Goal: Task Accomplishment & Management: Use online tool/utility

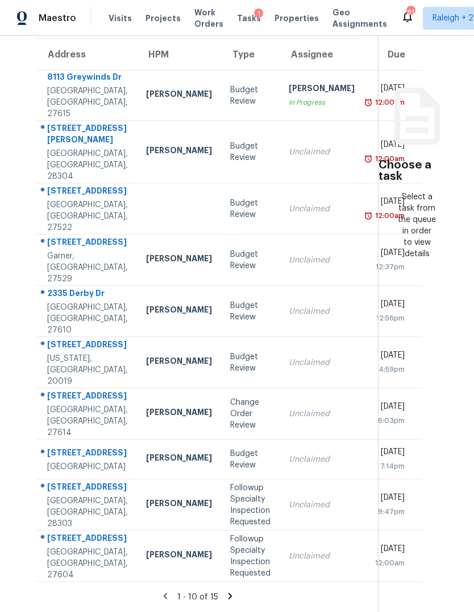
scroll to position [43, 0]
click at [288, 388] on td "Unclaimed" at bounding box center [322, 413] width 84 height 51
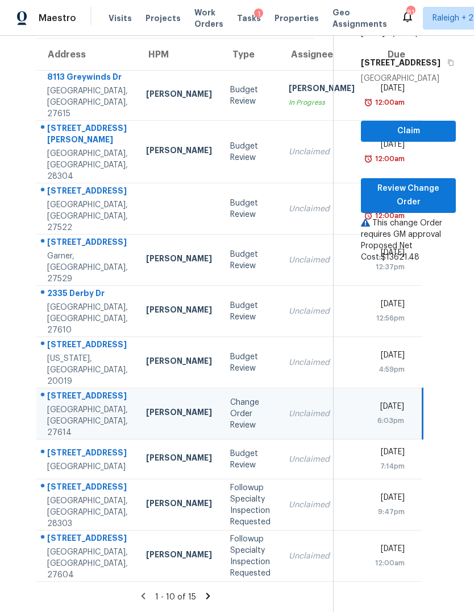
click at [289, 408] on div "Unclaimed" at bounding box center [322, 413] width 66 height 11
click at [428, 181] on span "Review Change Order" at bounding box center [408, 195] width 77 height 28
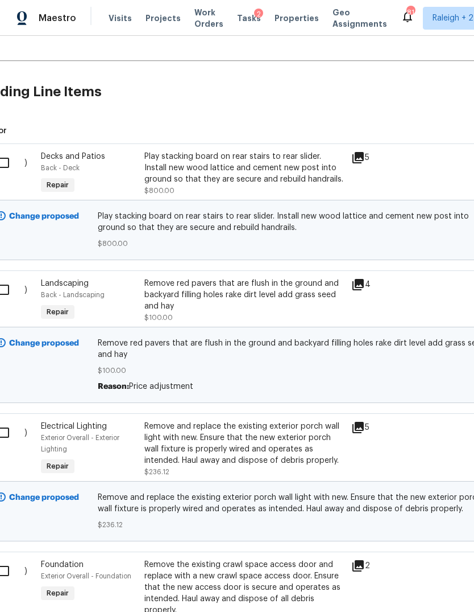
scroll to position [272, 24]
click at [360, 160] on icon at bounding box center [358, 157] width 11 height 11
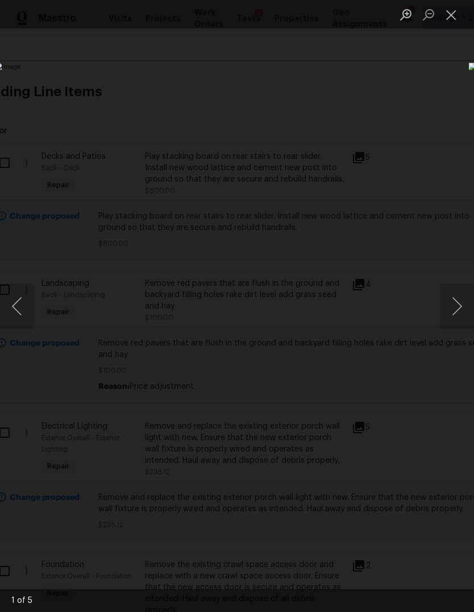
click at [456, 313] on button "Next image" at bounding box center [457, 306] width 34 height 46
click at [455, 312] on button "Next image" at bounding box center [457, 306] width 34 height 46
click at [456, 17] on button "Close lightbox" at bounding box center [451, 15] width 23 height 20
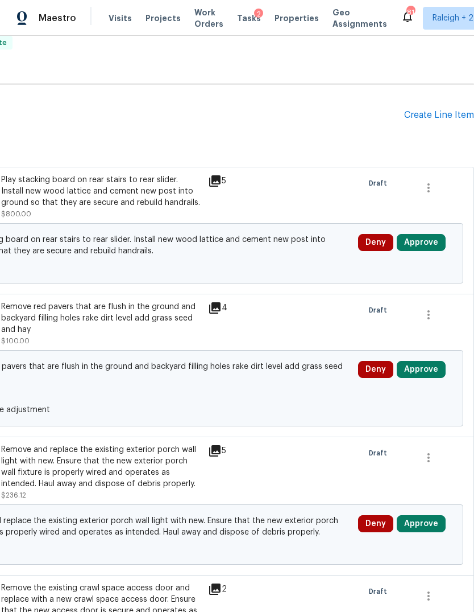
scroll to position [249, 168]
click at [428, 241] on button "Approve" at bounding box center [421, 242] width 49 height 17
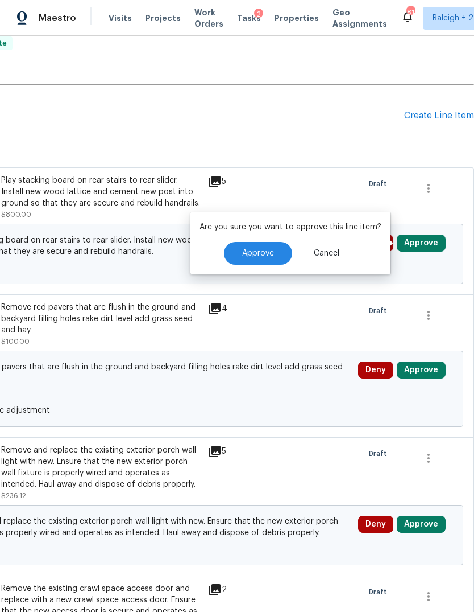
click at [263, 258] on button "Approve" at bounding box center [258, 253] width 68 height 23
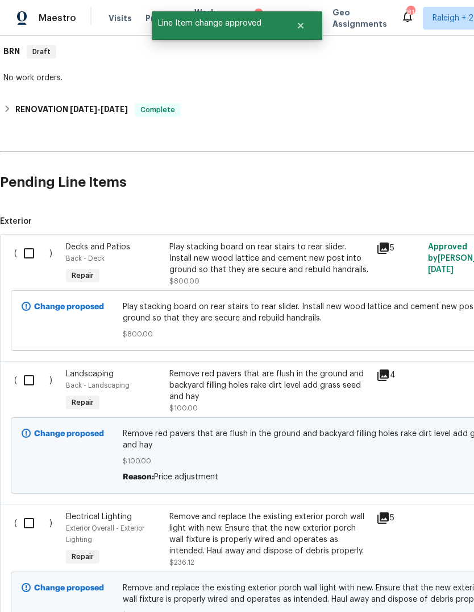
scroll to position [181, 0]
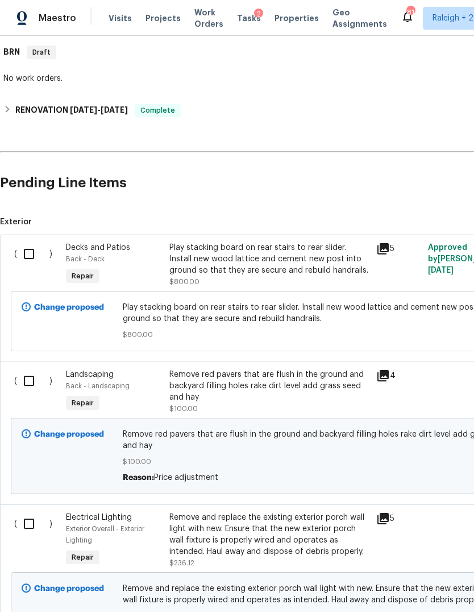
click at [379, 372] on icon at bounding box center [383, 375] width 11 height 11
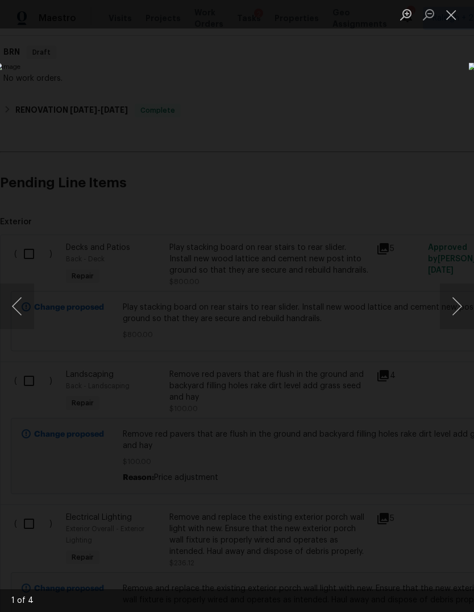
click at [457, 299] on button "Next image" at bounding box center [457, 306] width 34 height 46
click at [453, 304] on button "Next image" at bounding box center [457, 306] width 34 height 46
click at [453, 14] on button "Close lightbox" at bounding box center [451, 15] width 23 height 20
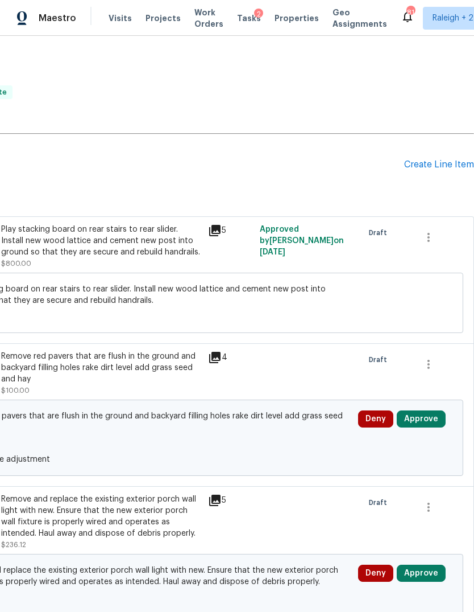
scroll to position [200, 168]
click at [432, 402] on div "Change proposed Remove red pavers that are flush in the ground and backyard fil…" at bounding box center [152, 437] width 621 height 76
click at [430, 416] on button "Approve" at bounding box center [421, 418] width 49 height 17
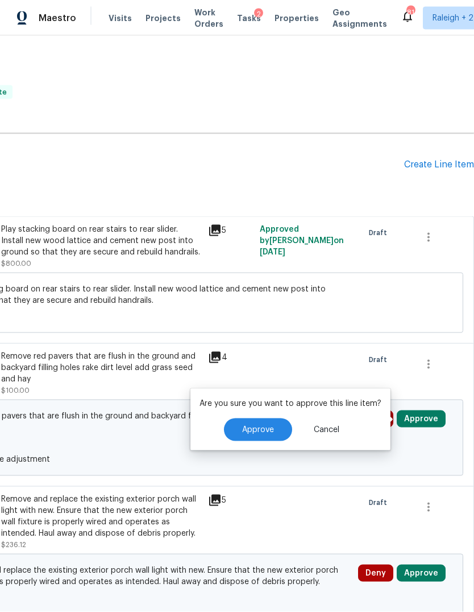
click at [270, 425] on span "Approve" at bounding box center [258, 429] width 32 height 9
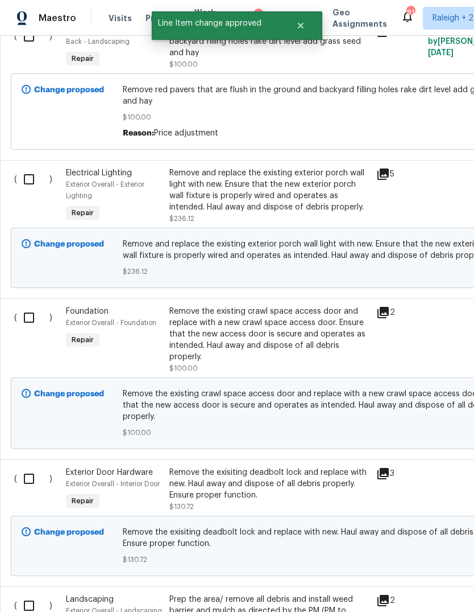
scroll to position [526, 0]
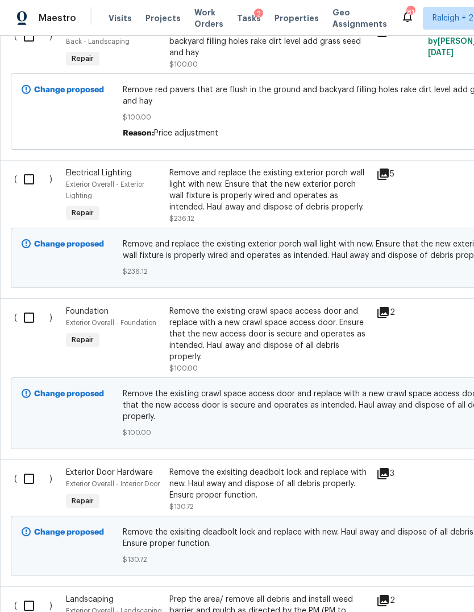
click at [385, 173] on icon at bounding box center [383, 173] width 11 height 11
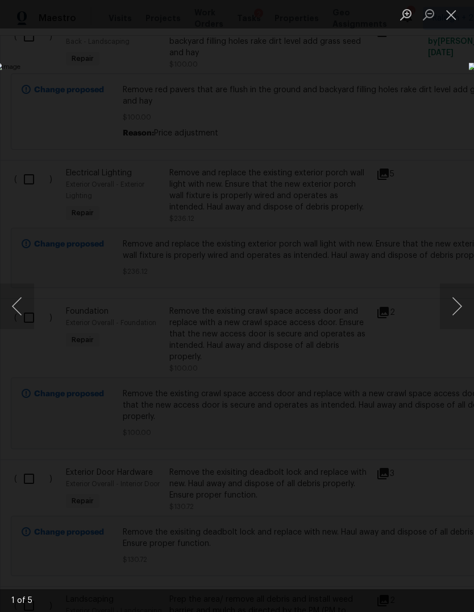
click at [452, 303] on button "Next image" at bounding box center [457, 306] width 34 height 46
click at [449, 307] on button "Next image" at bounding box center [457, 306] width 34 height 46
click at [443, 14] on button "Close lightbox" at bounding box center [451, 15] width 23 height 20
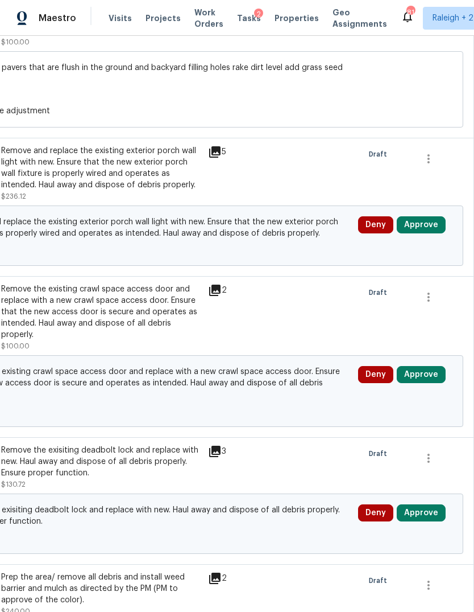
scroll to position [549, 168]
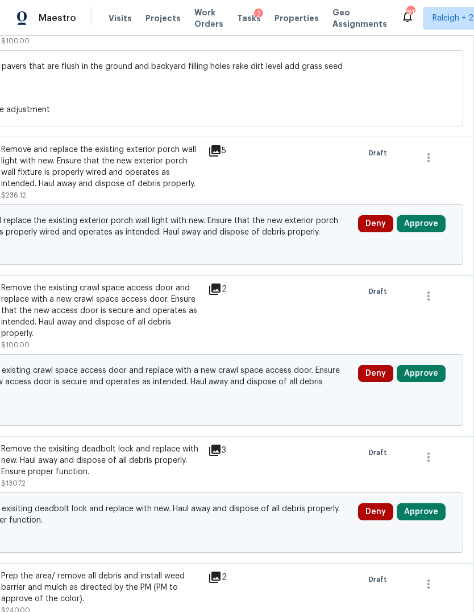
click at [436, 222] on button "Approve" at bounding box center [421, 223] width 49 height 17
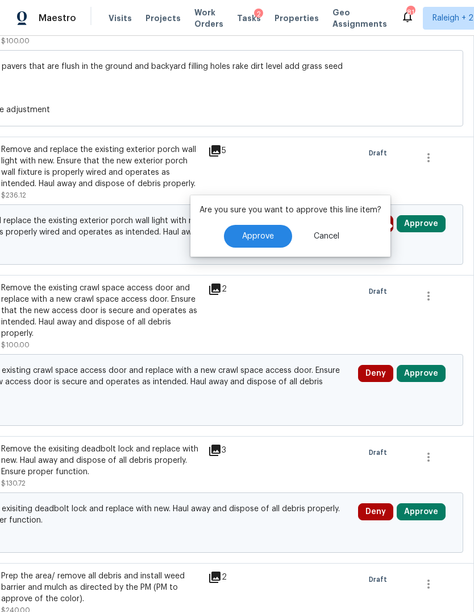
click at [262, 237] on span "Approve" at bounding box center [258, 236] width 32 height 9
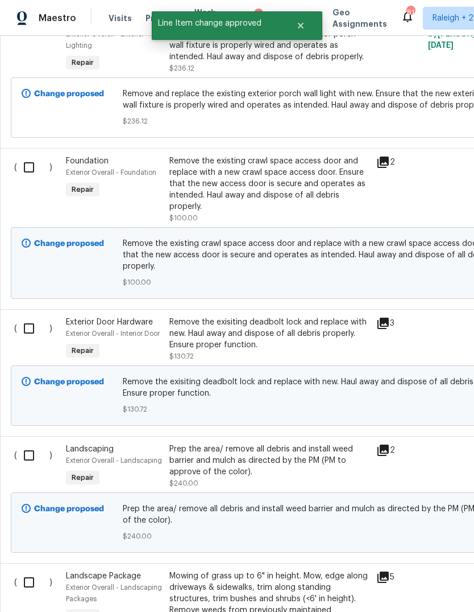
scroll to position [676, 0]
click at [380, 167] on icon at bounding box center [383, 161] width 11 height 11
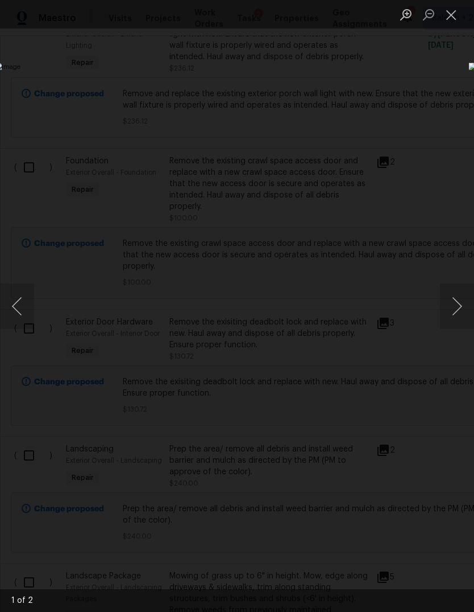
click at [451, 11] on button "Close lightbox" at bounding box center [451, 15] width 23 height 20
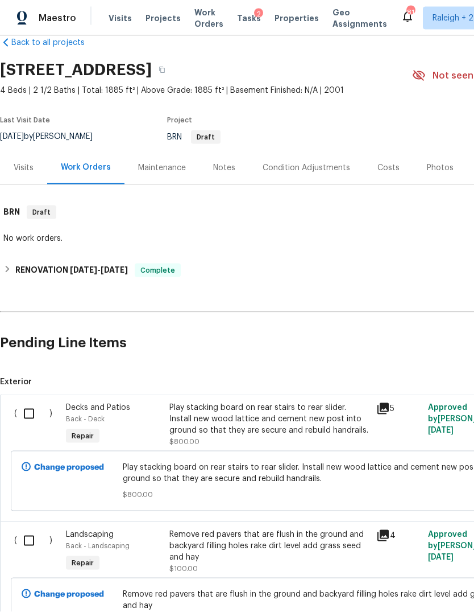
scroll to position [21, 0]
click at [224, 163] on div "Notes" at bounding box center [224, 168] width 22 height 11
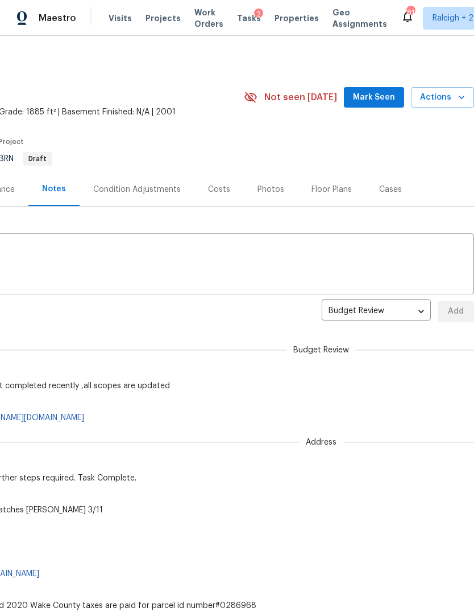
scroll to position [0, 168]
click at [420, 306] on body "Maestro Visits Projects Work Orders Tasks 2 Properties Geo Assignments 81 Ralei…" at bounding box center [237, 306] width 474 height 612
click at [419, 408] on div at bounding box center [237, 306] width 474 height 612
click at [402, 134] on section "2241 Spruce Shadows Ln, Raleigh, NC 27614 4 Beds | 2 1/2 Baths | Total: 1885 ft…" at bounding box center [153, 125] width 643 height 96
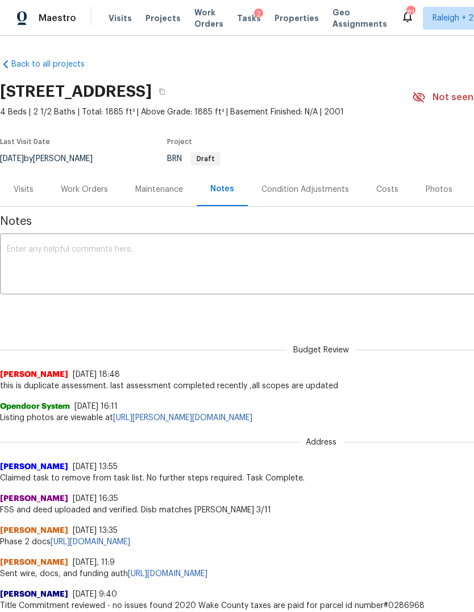
scroll to position [0, 0]
click at [243, 18] on span "Tasks" at bounding box center [249, 18] width 24 height 8
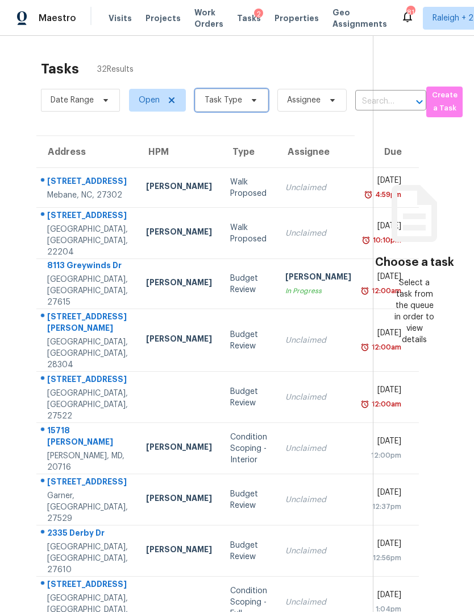
click at [230, 101] on span "Task Type" at bounding box center [224, 99] width 38 height 11
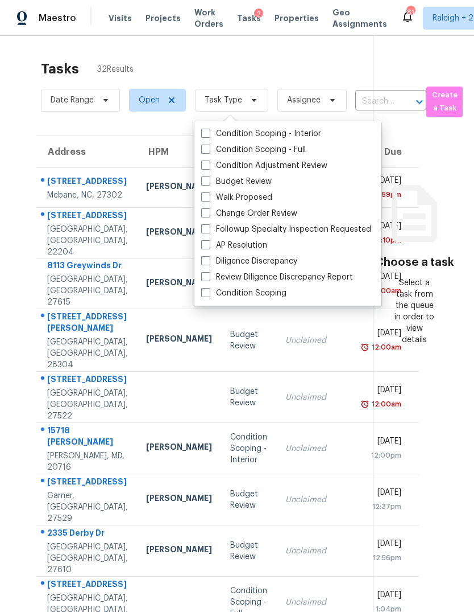
click at [262, 162] on label "Condition Adjustment Review" at bounding box center [264, 165] width 126 height 11
click at [209, 162] on input "Condition Adjustment Review" at bounding box center [204, 163] width 7 height 7
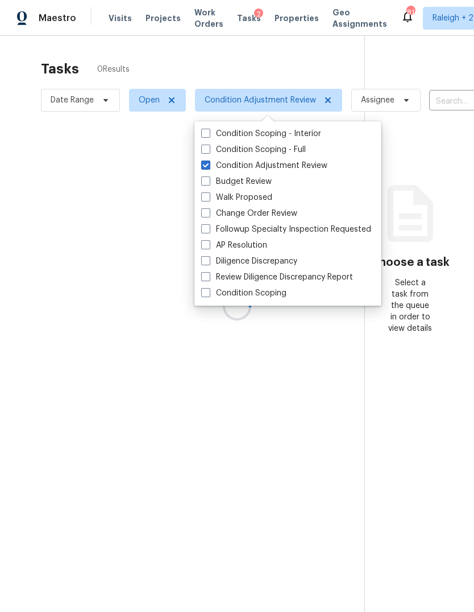
click at [262, 162] on label "Condition Adjustment Review" at bounding box center [264, 165] width 126 height 11
click at [209, 162] on input "Condition Adjustment Review" at bounding box center [204, 163] width 7 height 7
checkbox input "false"
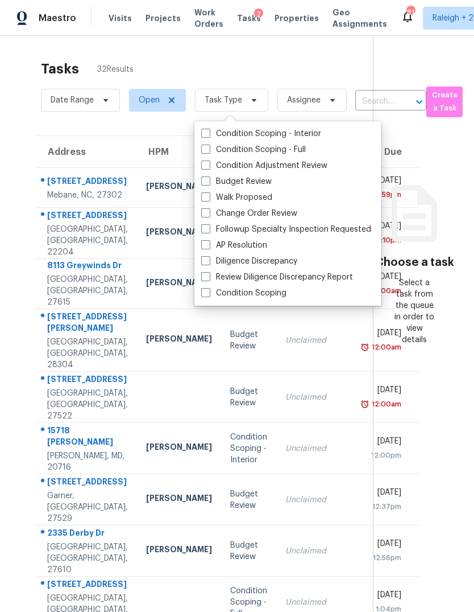
click at [247, 181] on label "Budget Review" at bounding box center [236, 181] width 71 height 11
click at [209, 181] on input "Budget Review" at bounding box center [204, 179] width 7 height 7
checkbox input "true"
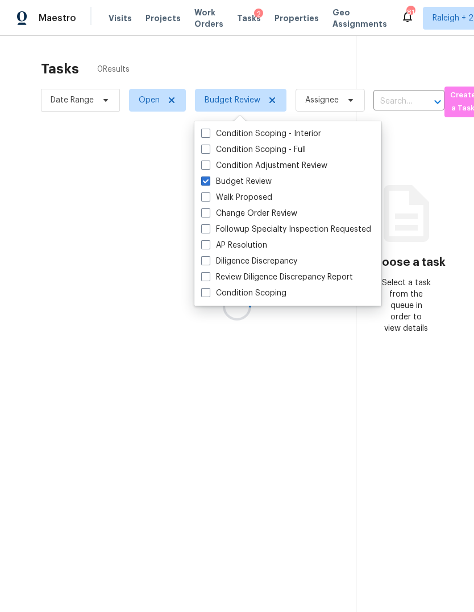
click at [204, 167] on span at bounding box center [205, 164] width 9 height 9
click at [204, 167] on input "Condition Adjustment Review" at bounding box center [204, 163] width 7 height 7
checkbox input "true"
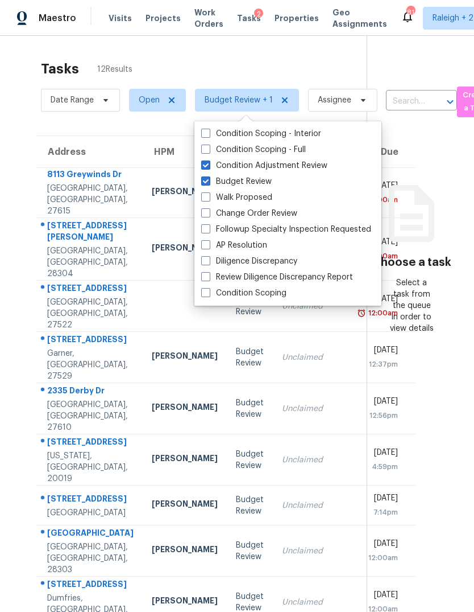
click at [13, 292] on div "Tasks 12 Results Date Range Open Budget Review + 1 Assignee ​ Create a Task Add…" at bounding box center [237, 372] width 474 height 673
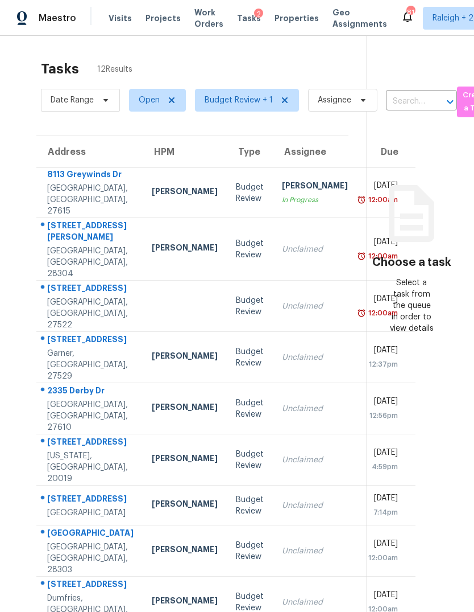
click at [273, 400] on td "Unclaimed" at bounding box center [315, 408] width 84 height 51
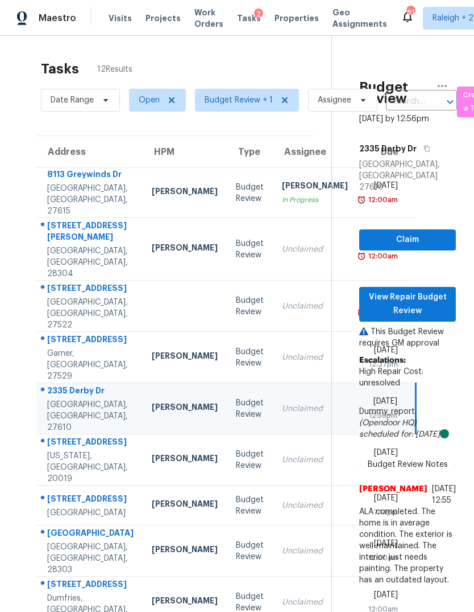
click at [152, 466] on div "Nicolas Campuzano" at bounding box center [185, 459] width 66 height 14
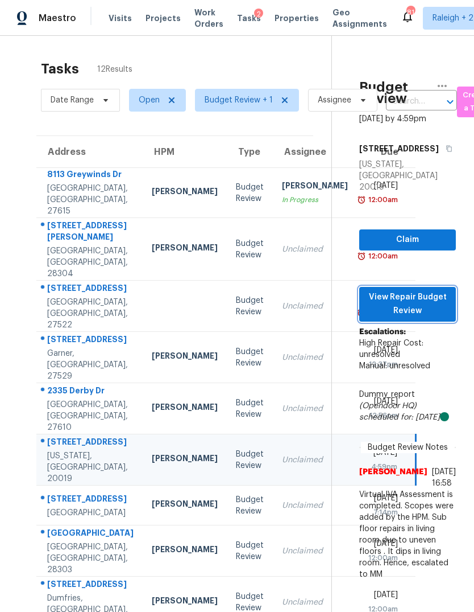
click at [425, 318] on span "View Repair Budget Review" at bounding box center [408, 304] width 79 height 28
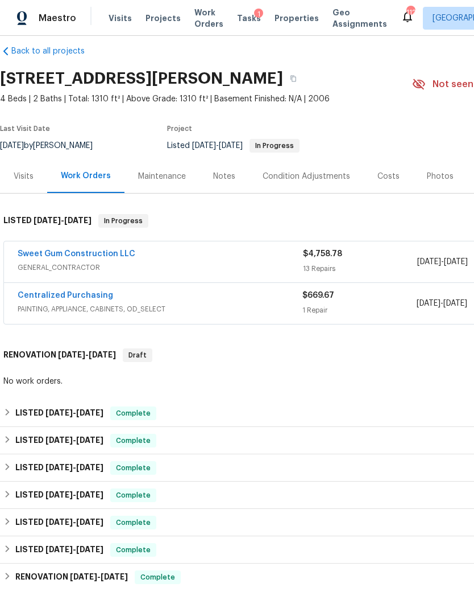
scroll to position [13, 0]
click at [37, 252] on link "Sweet Gum Construction LLC" at bounding box center [77, 254] width 118 height 8
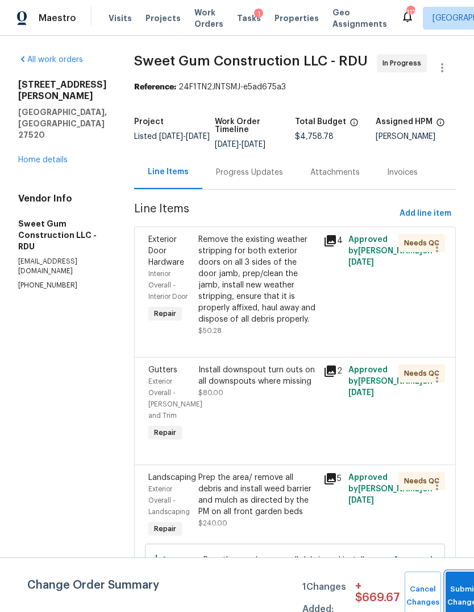
click at [465, 597] on span "Submit Changes" at bounding box center [464, 596] width 25 height 26
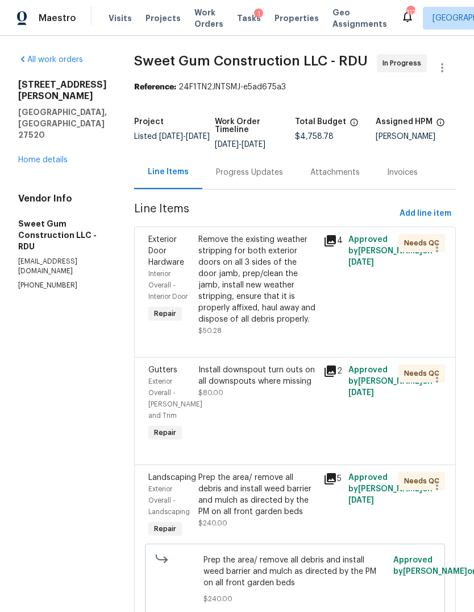
click at [40, 156] on link "Home details" at bounding box center [42, 160] width 49 height 8
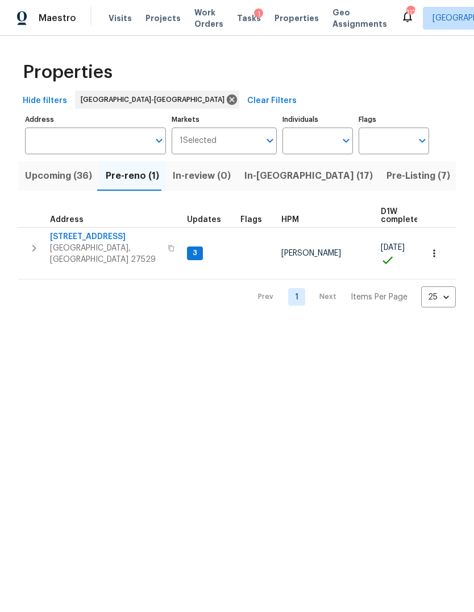
click at [387, 176] on span "Pre-Listing (7)" at bounding box center [419, 176] width 64 height 16
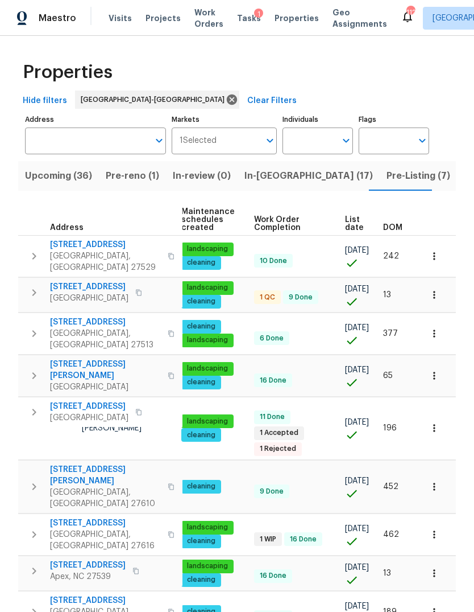
scroll to position [0, 147]
click at [403, 224] on div "DOM" at bounding box center [398, 228] width 30 height 8
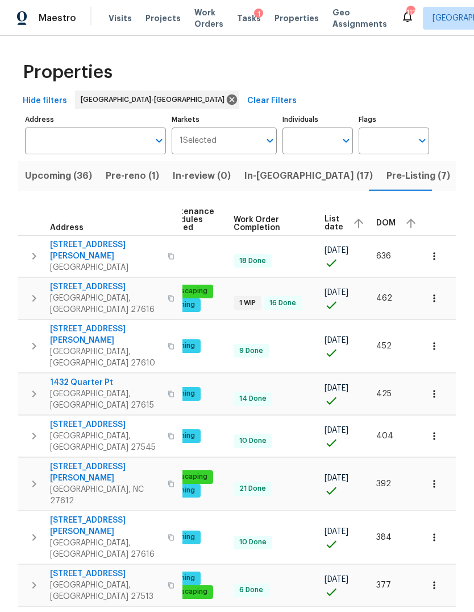
scroll to position [0, 185]
click at [381, 220] on span "DOM" at bounding box center [386, 223] width 19 height 8
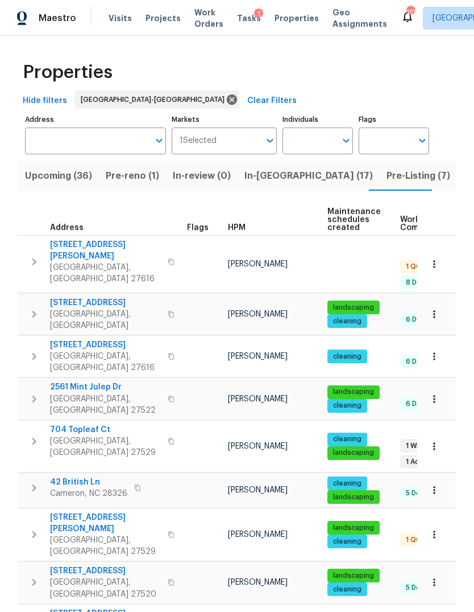
click at [264, 183] on span "In-[GEOGRAPHIC_DATA] (17)" at bounding box center [309, 176] width 129 height 16
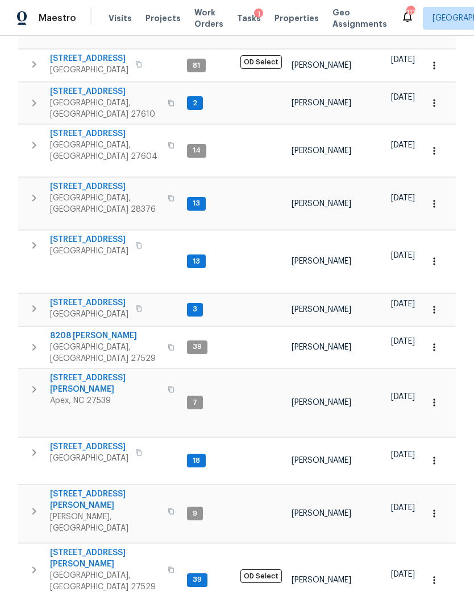
scroll to position [298, 0]
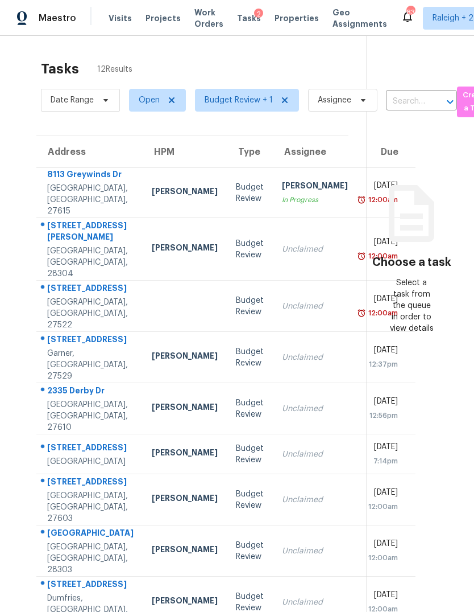
click at [152, 461] on div "[PERSON_NAME]" at bounding box center [185, 454] width 66 height 14
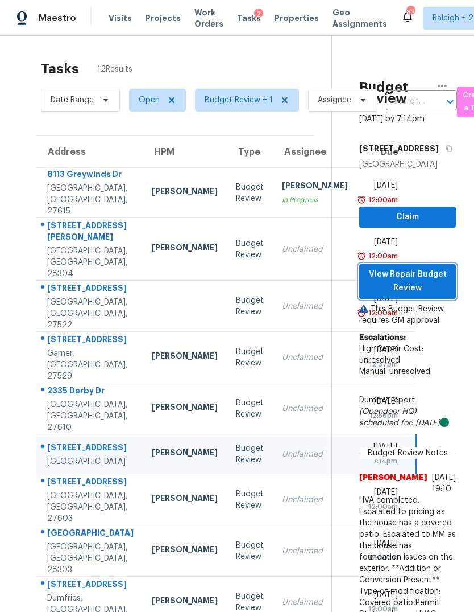
click at [436, 295] on span "View Repair Budget Review" at bounding box center [408, 281] width 79 height 28
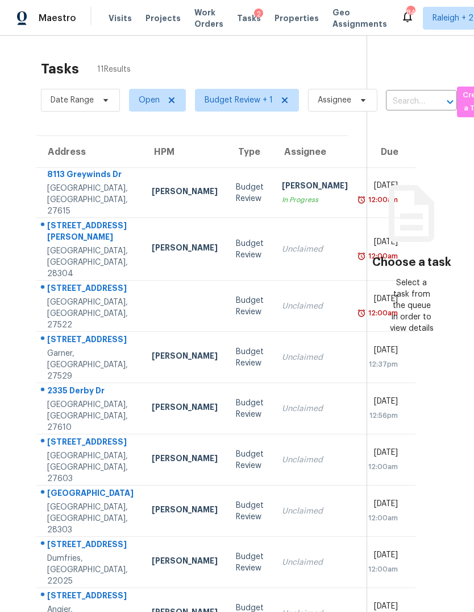
click at [273, 517] on td "Unclaimed" at bounding box center [315, 510] width 84 height 51
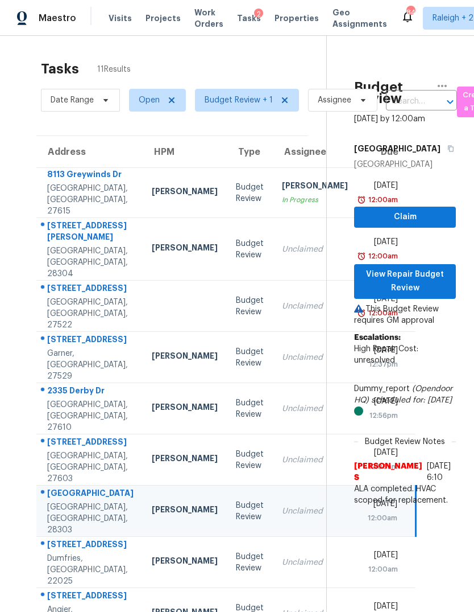
click at [282, 465] on div "Unclaimed" at bounding box center [315, 459] width 66 height 11
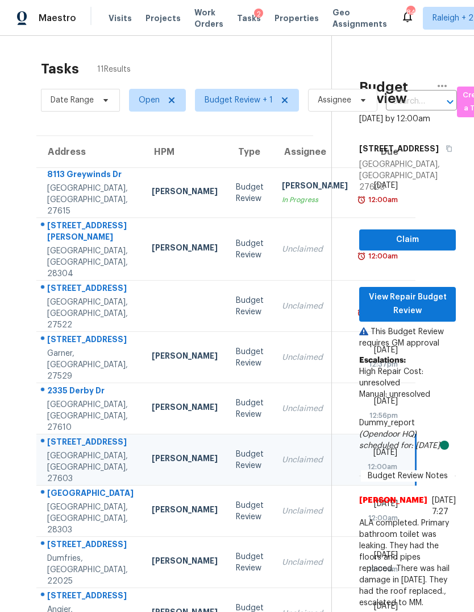
click at [93, 399] on div "2335 Derby Dr" at bounding box center [90, 392] width 86 height 14
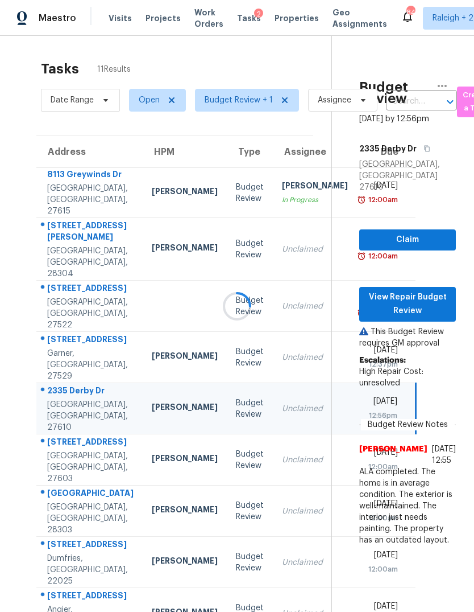
scroll to position [43, 0]
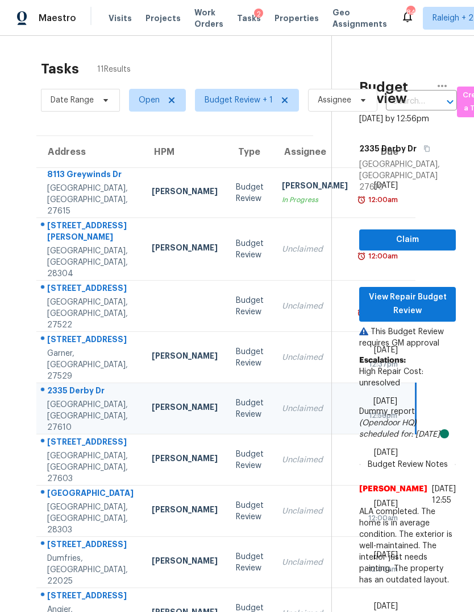
click at [143, 584] on td "Christopher Pace" at bounding box center [185, 561] width 84 height 51
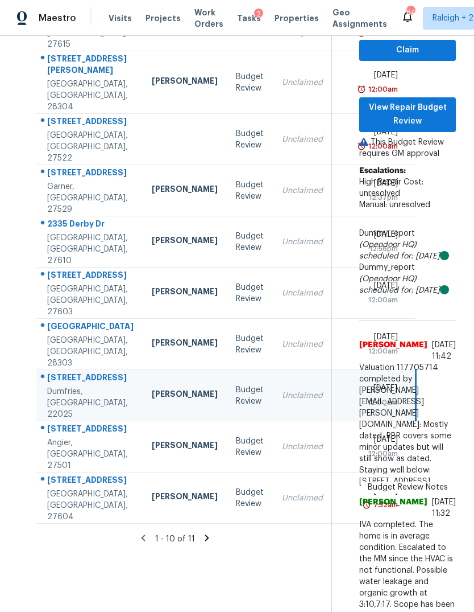
scroll to position [166, 0]
click at [282, 402] on div "Unclaimed" at bounding box center [315, 395] width 66 height 11
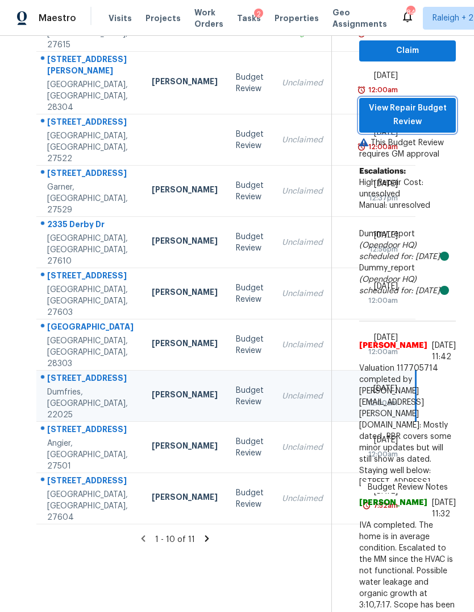
click at [441, 101] on span "View Repair Budget Review" at bounding box center [408, 115] width 79 height 28
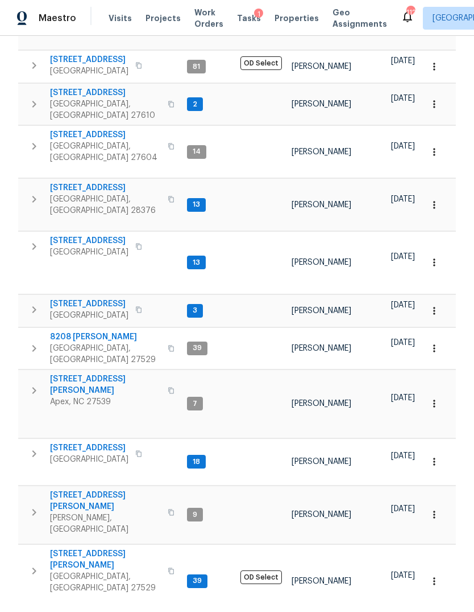
scroll to position [298, 0]
click at [438, 456] on icon "button" at bounding box center [434, 461] width 11 height 11
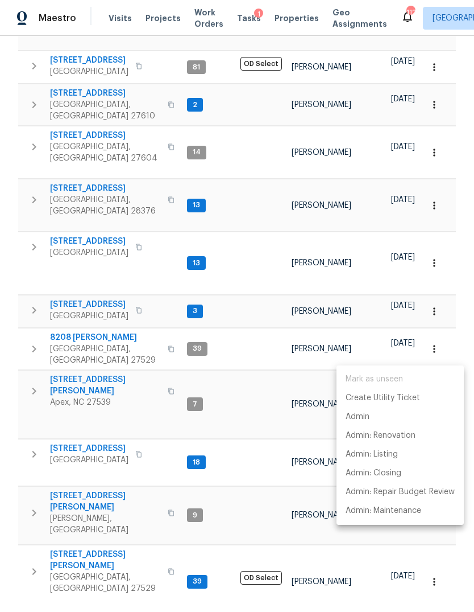
click at [427, 488] on p "Admin: Repair Budget Review" at bounding box center [400, 492] width 109 height 12
